Goal: Task Accomplishment & Management: Use online tool/utility

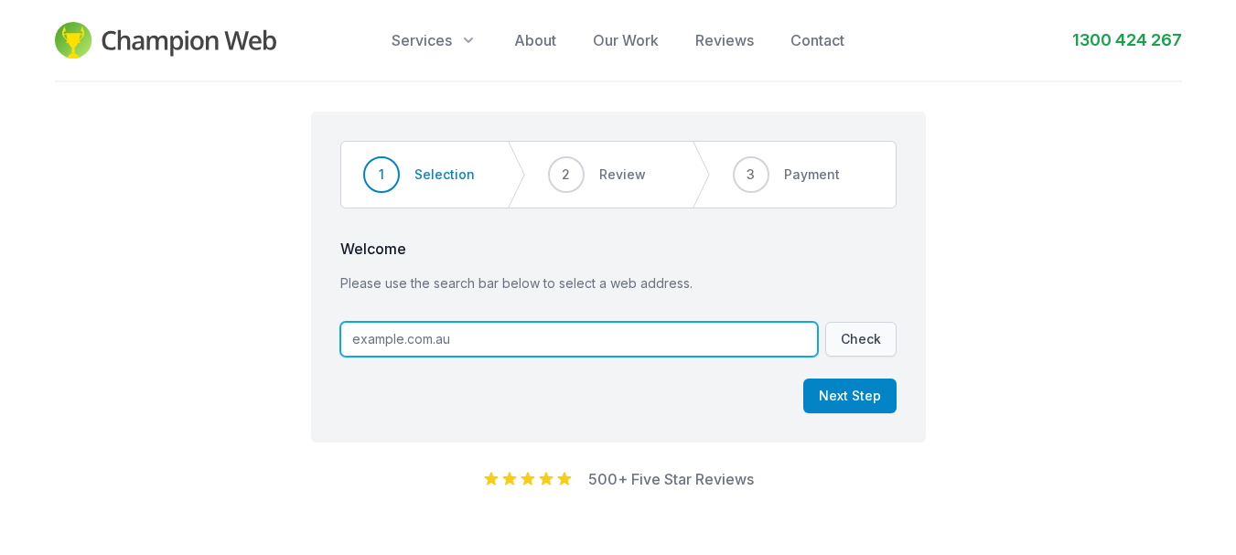
click at [520, 347] on input "text" at bounding box center [579, 339] width 478 height 35
type input "[DOMAIN_NAME]"
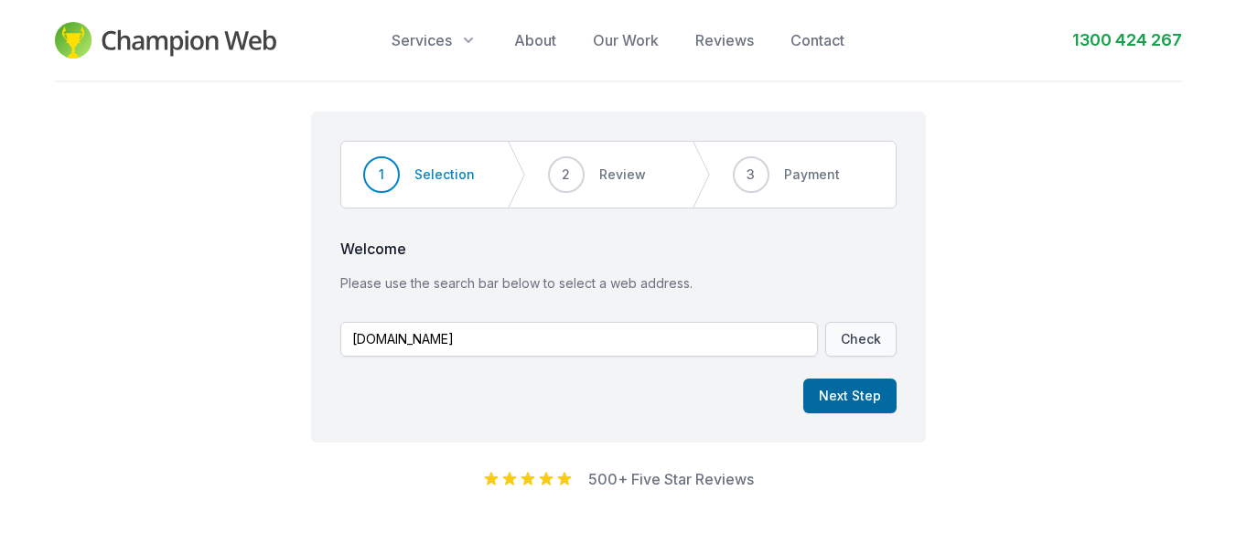
click at [865, 392] on button "Next Step" at bounding box center [849, 396] width 93 height 35
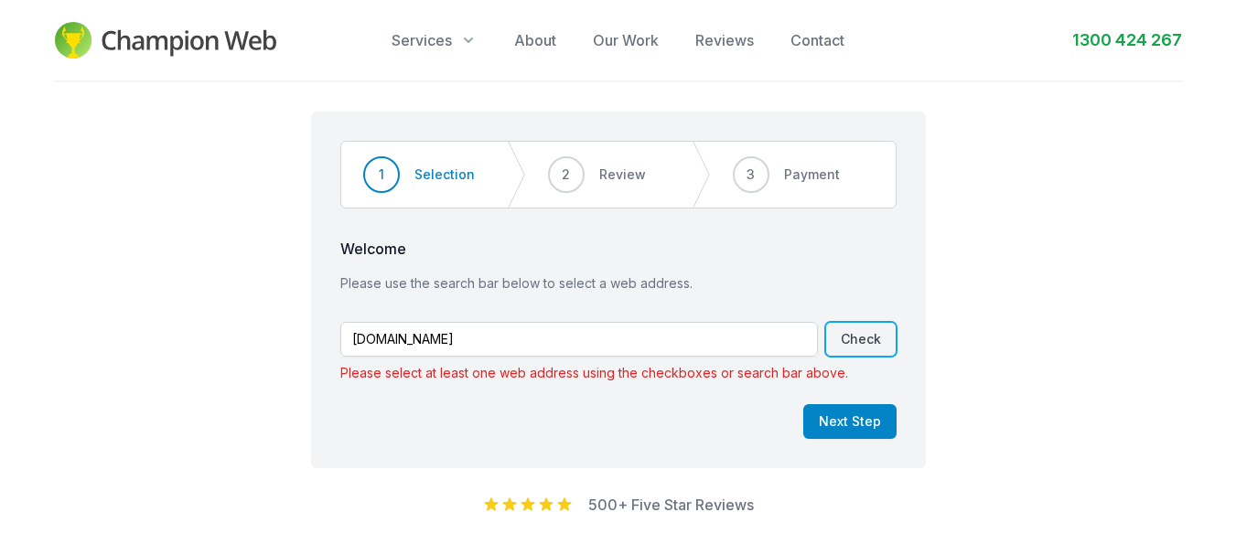
click at [862, 332] on button "Check" at bounding box center [860, 339] width 71 height 35
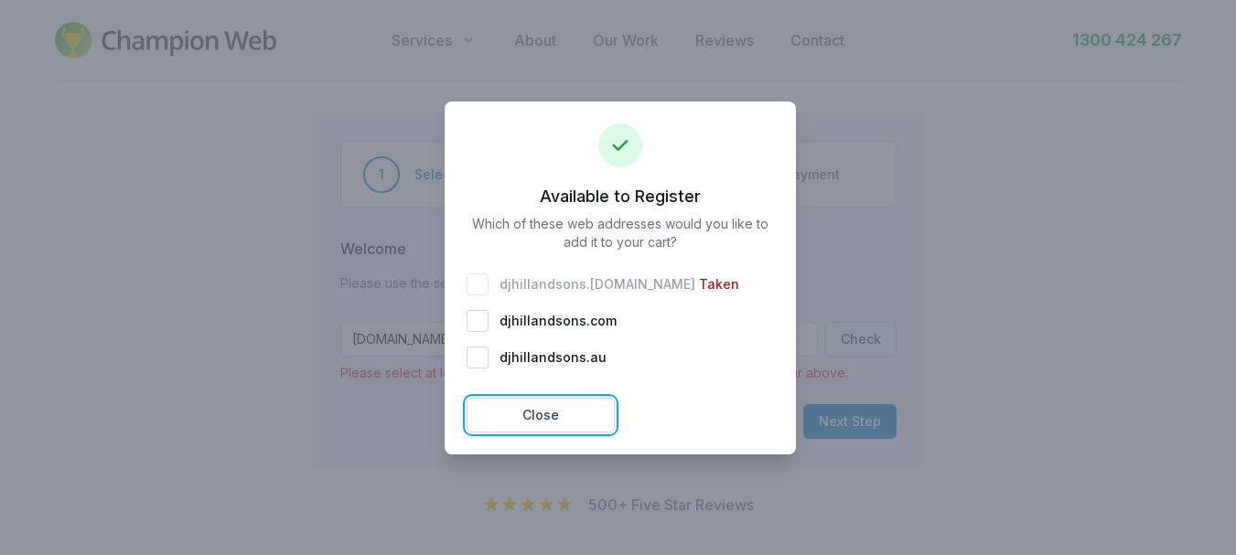
click at [566, 409] on button "Close" at bounding box center [541, 415] width 148 height 35
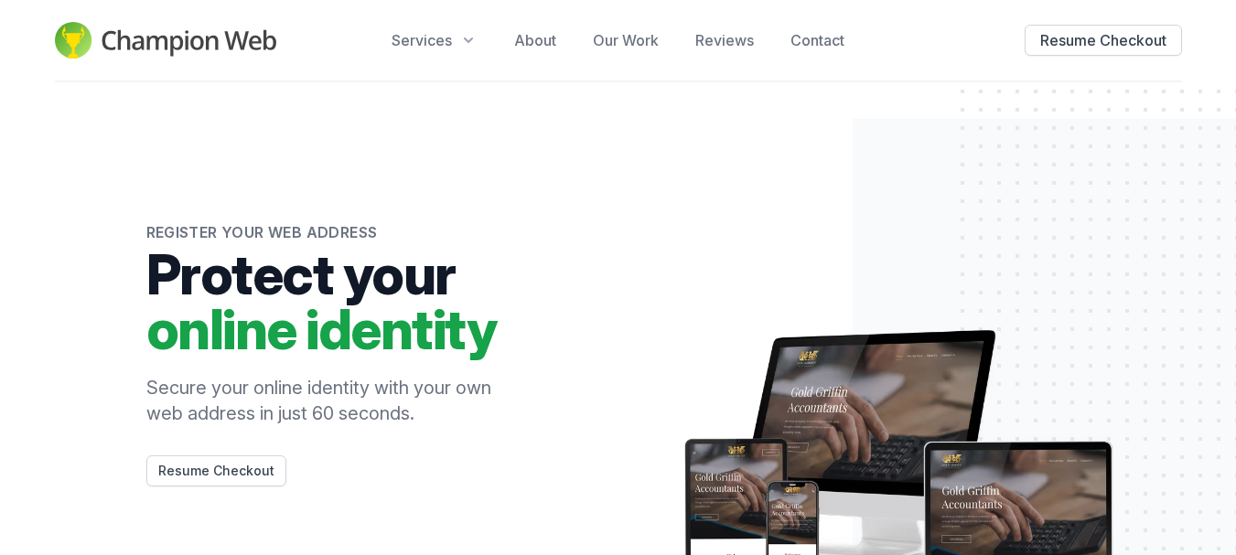
click at [151, 41] on img at bounding box center [166, 40] width 222 height 37
click at [456, 41] on button "Services" at bounding box center [435, 40] width 86 height 22
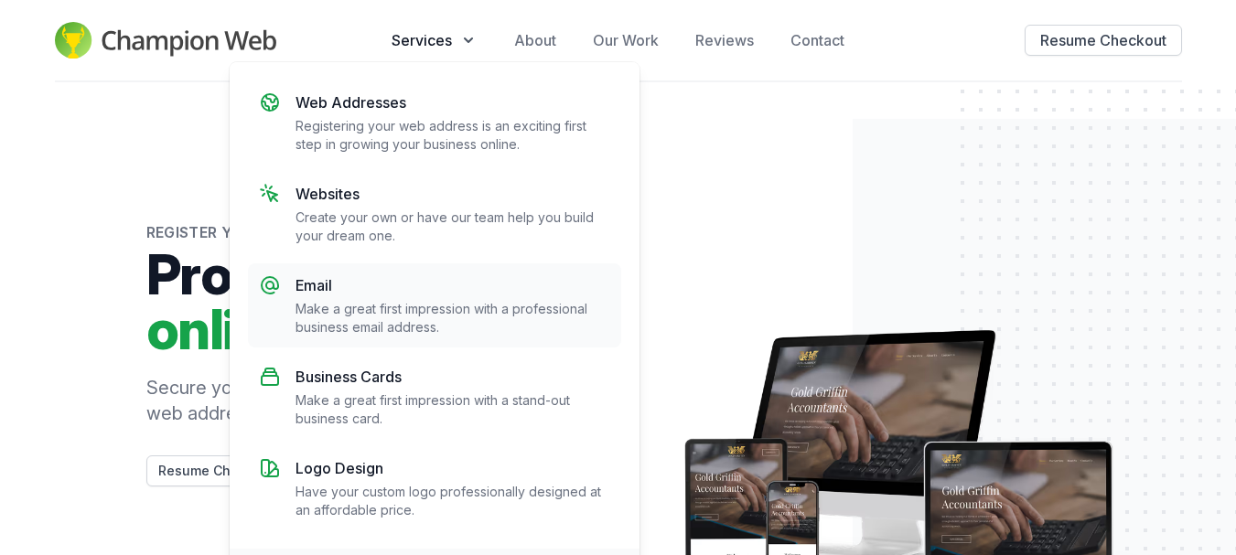
click at [450, 314] on p "Make a great first impression with a professional business email address." at bounding box center [453, 318] width 315 height 37
